Goal: Task Accomplishment & Management: Manage account settings

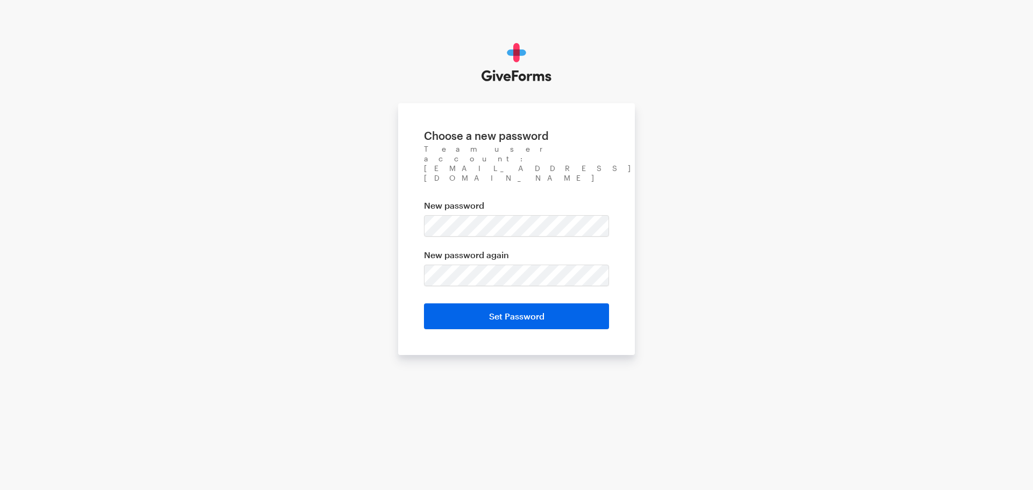
click at [723, 235] on div "Choose a new password Team user account: tbarnard@brightfocus.org New password …" at bounding box center [516, 199] width 1033 height 398
click at [721, 267] on div "Choose a new password Team user account: tbarnard@brightfocus.org New password …" at bounding box center [516, 199] width 1033 height 398
click at [569, 303] on input "Set Password" at bounding box center [516, 316] width 185 height 26
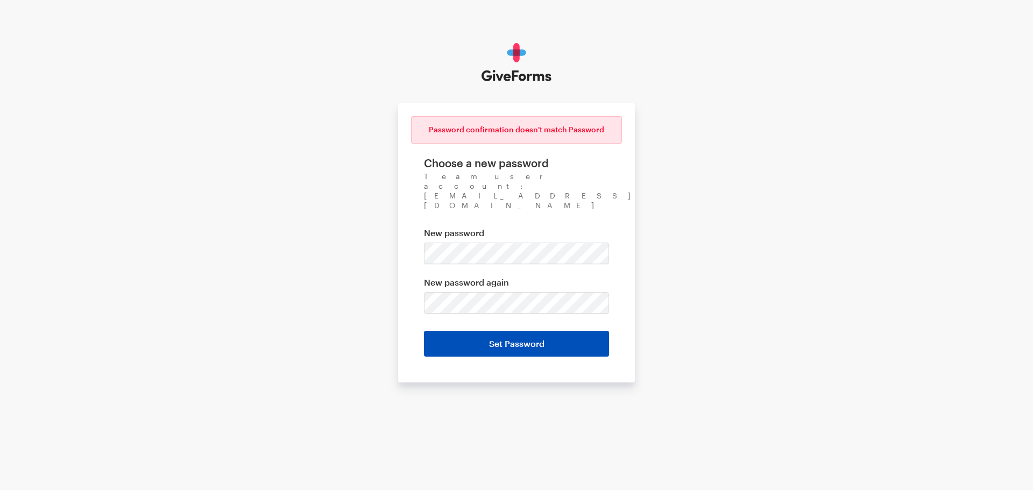
click at [539, 331] on input "Set Password" at bounding box center [516, 344] width 185 height 26
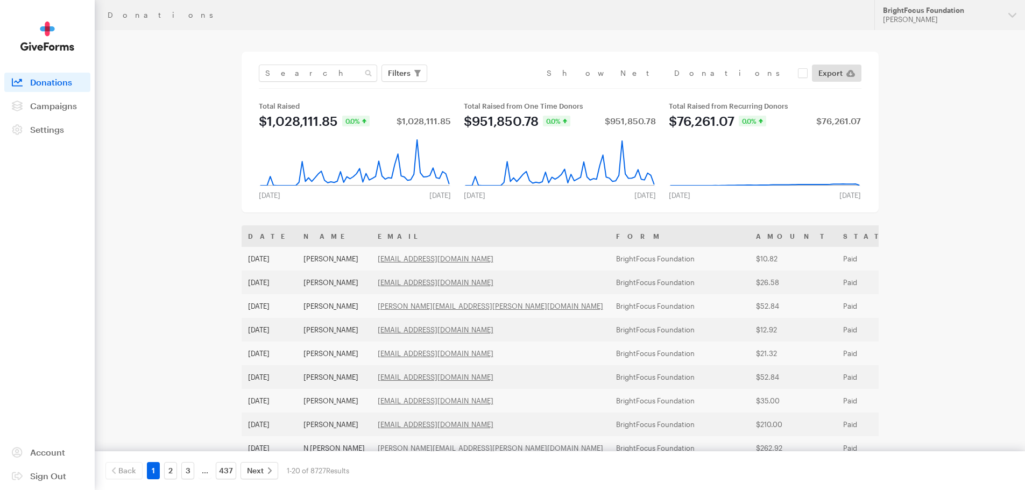
click at [949, 238] on div "Donations Updates Support BrightFocus Foundation Tracy Barnard Organizations Br…" at bounding box center [512, 391] width 1025 height 782
click at [958, 16] on div "Tracy Barnard" at bounding box center [941, 19] width 117 height 9
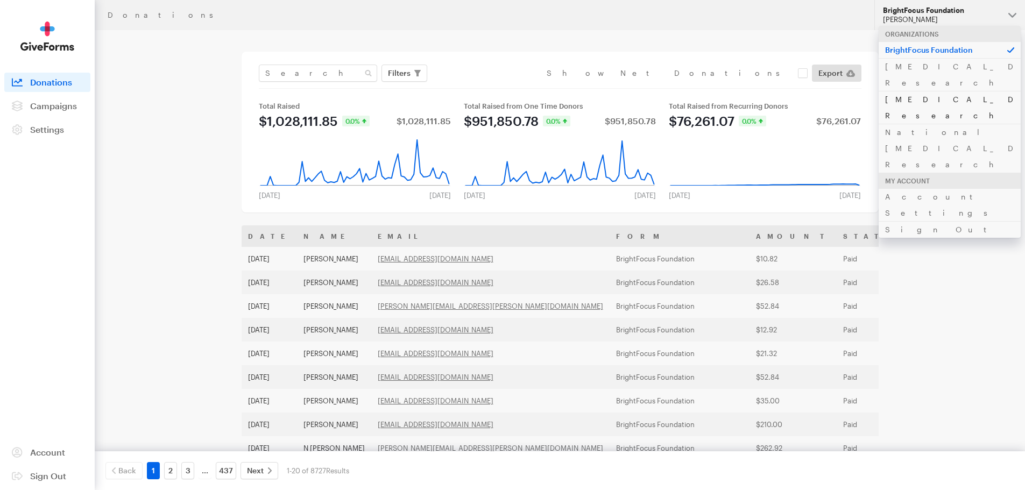
click at [928, 91] on link "[MEDICAL_DATA] Research" at bounding box center [950, 107] width 142 height 33
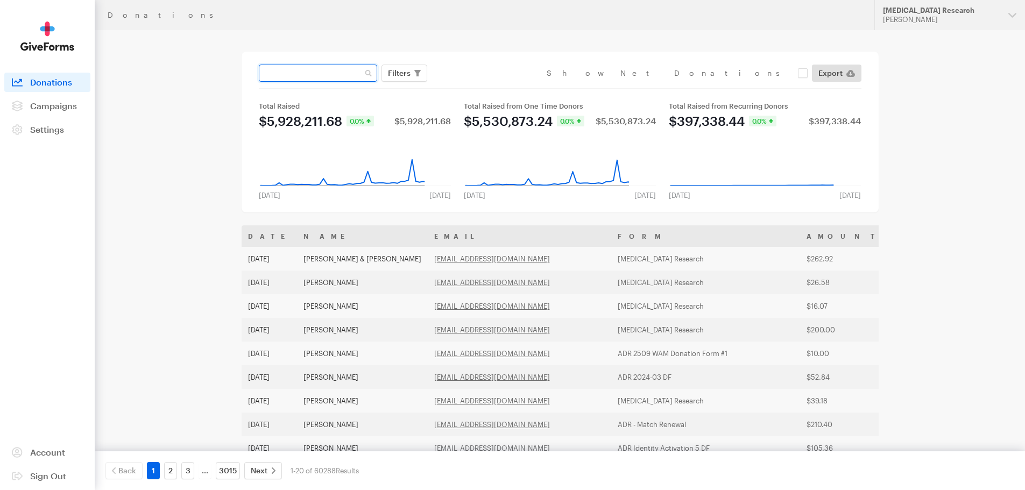
click at [314, 72] on input "text" at bounding box center [318, 73] width 118 height 17
paste input "reneebwood@yahoo.com"
type input "reneebwood@yahoo.com"
click at [481, 87] on button "Apply" at bounding box center [498, 95] width 34 height 17
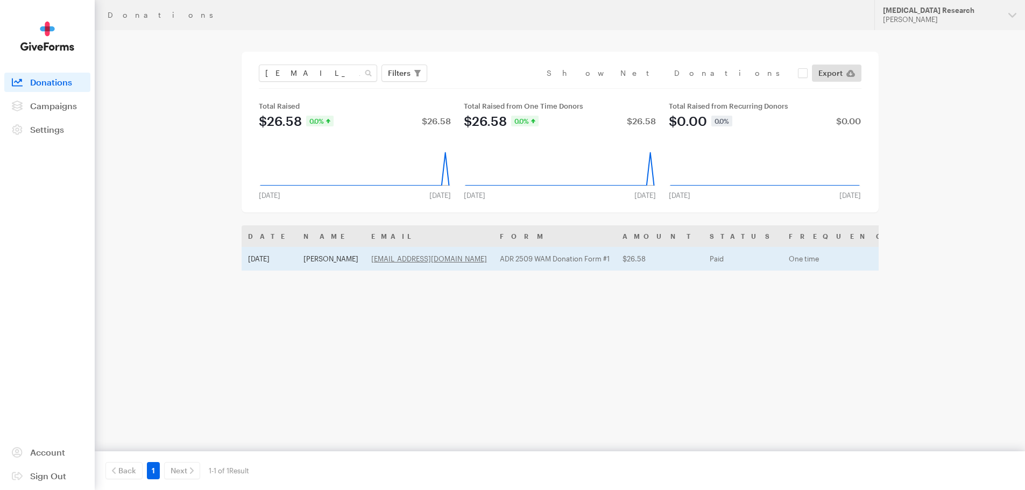
click at [322, 254] on td "Renee Wood" at bounding box center [331, 259] width 68 height 24
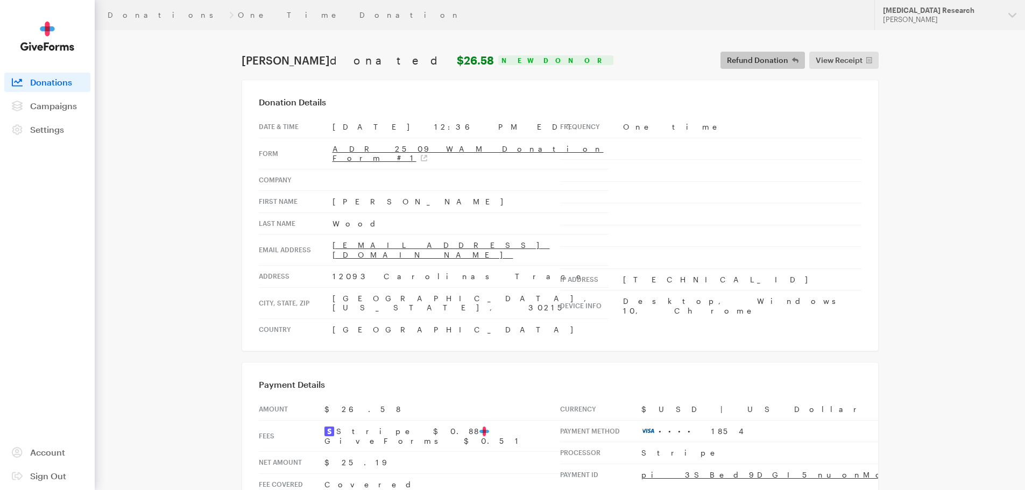
click at [758, 61] on span "Refund Donation" at bounding box center [757, 60] width 61 height 13
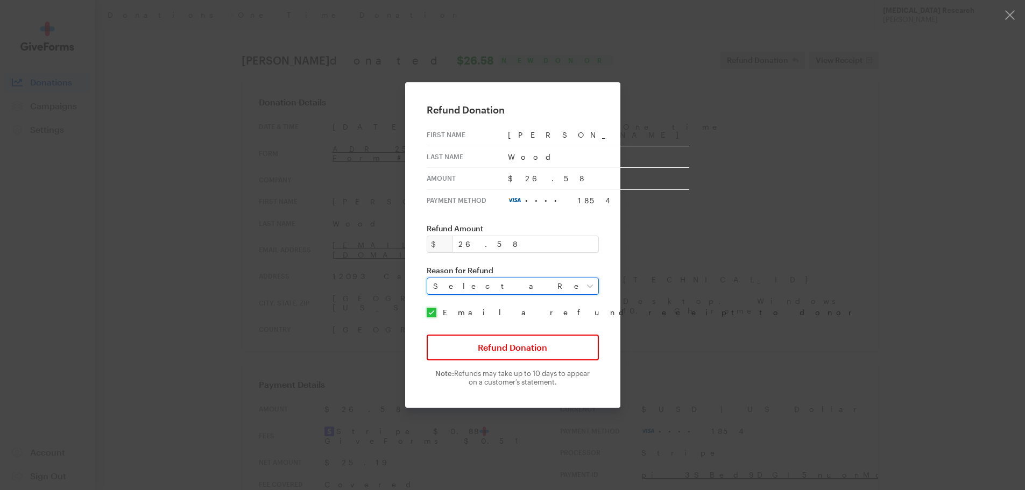
click at [527, 286] on select "Select a Reason Fraud Duplicate Other" at bounding box center [513, 286] width 172 height 17
select select "requested_by_customer"
click at [434, 278] on select "Select a Reason Fraud Duplicate Other" at bounding box center [513, 286] width 172 height 17
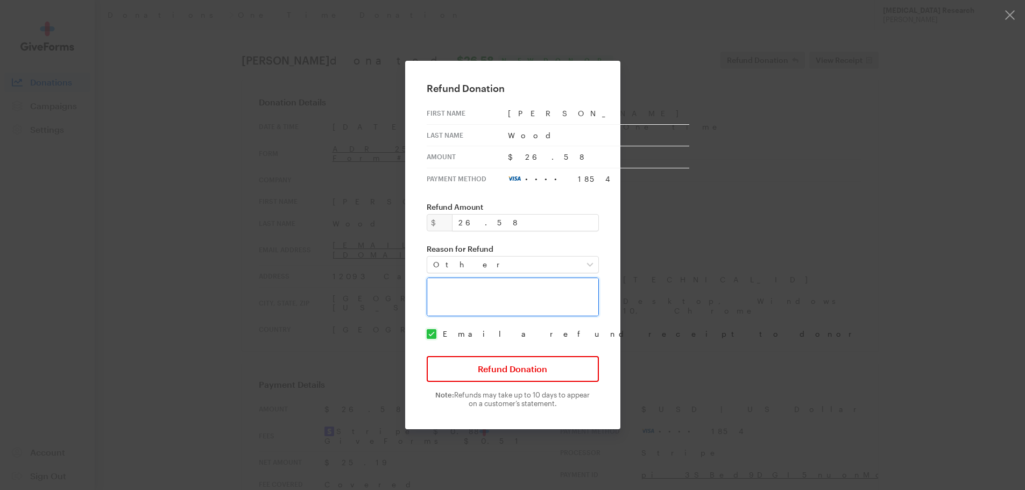
click at [485, 306] on textarea at bounding box center [513, 297] width 172 height 39
type textarea "Meant to donate to the Alzheimer's Association"
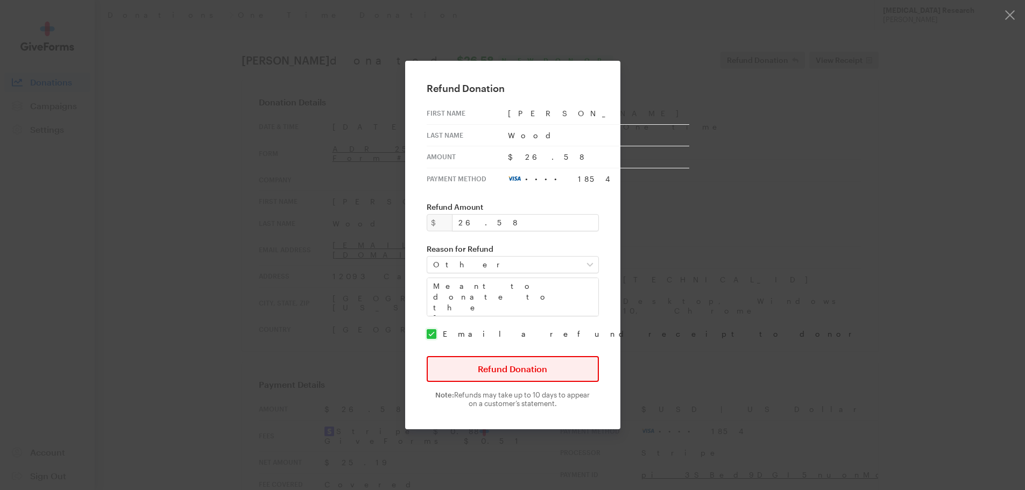
click at [531, 366] on button "Refund Donation" at bounding box center [513, 369] width 172 height 26
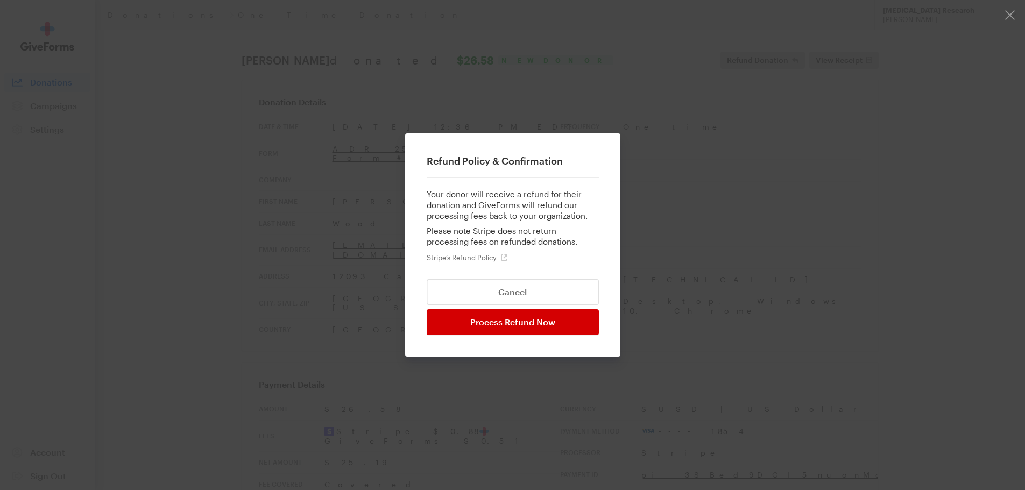
click at [527, 328] on input "Process Refund Now" at bounding box center [513, 322] width 172 height 26
type input "Processing..."
